Goal: Find specific page/section: Find specific page/section

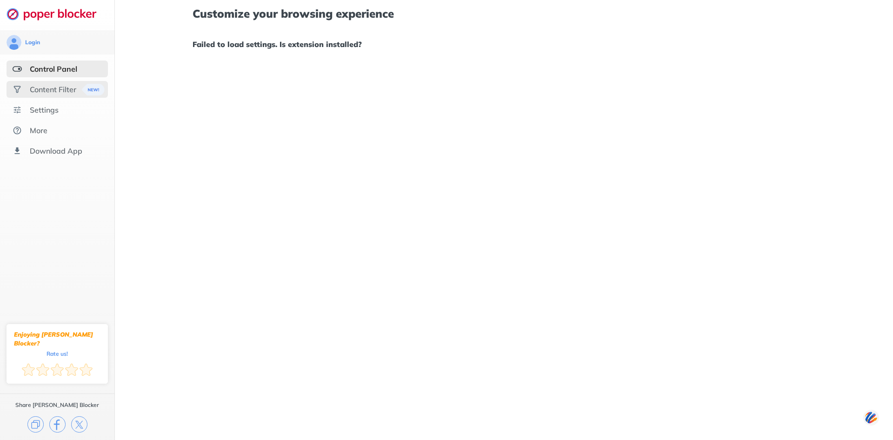
click at [58, 89] on div "Content Filter" at bounding box center [53, 89] width 47 height 9
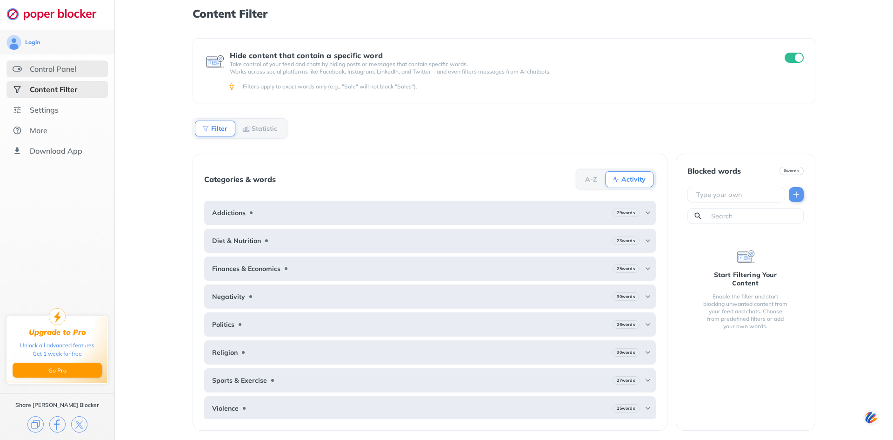
click at [39, 61] on div "Control Panel" at bounding box center [57, 68] width 101 height 17
